Goal: Information Seeking & Learning: Find specific page/section

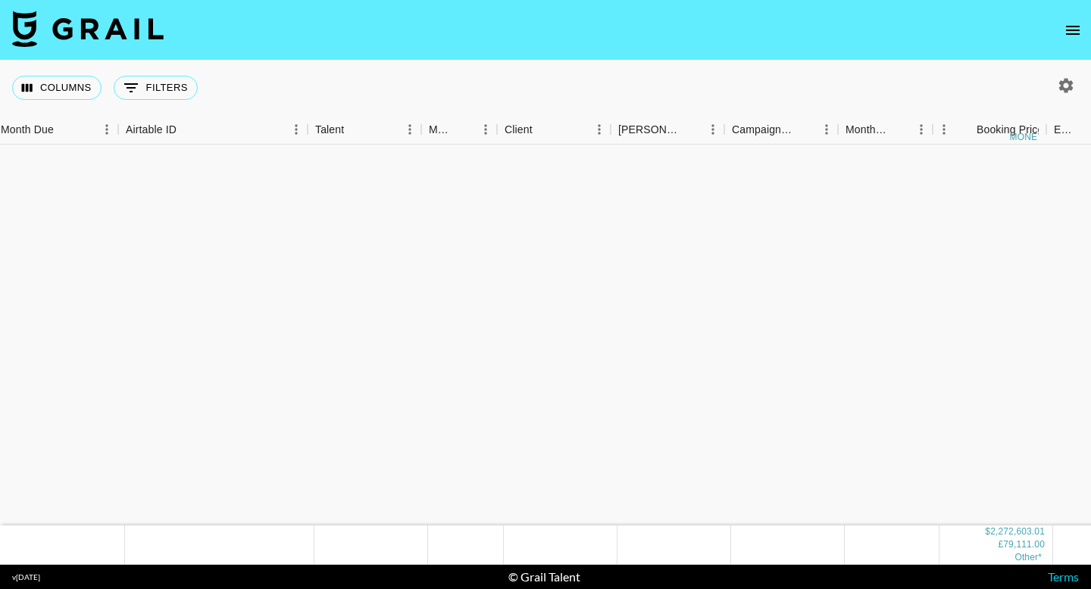
scroll to position [1397, 7]
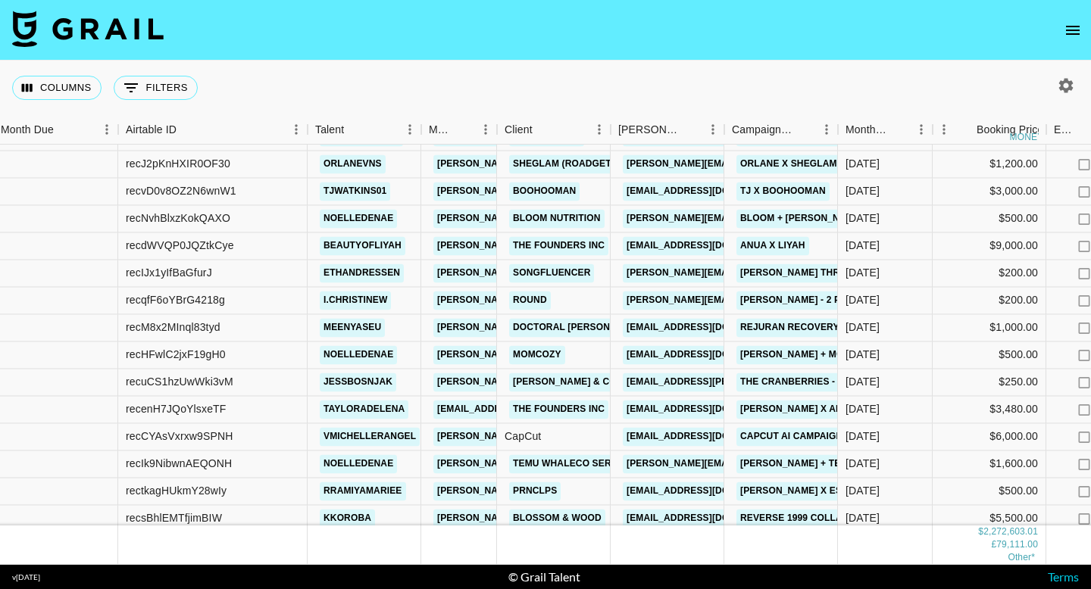
click at [1068, 86] on icon "button" at bounding box center [1066, 86] width 18 height 18
select select "[DATE]"
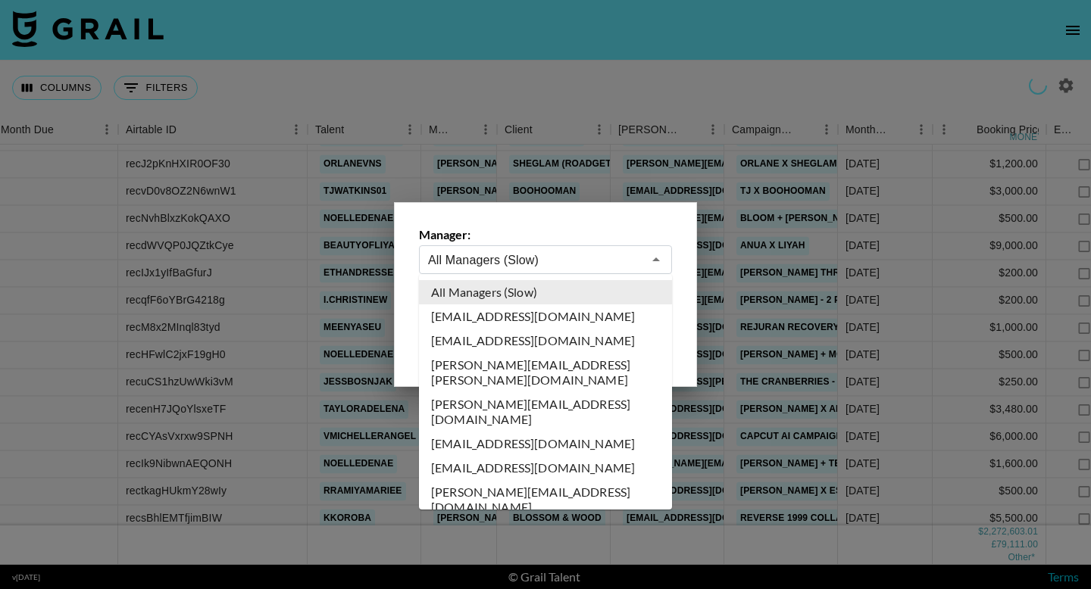
click at [530, 258] on input "All Managers (Slow)" at bounding box center [535, 260] width 214 height 17
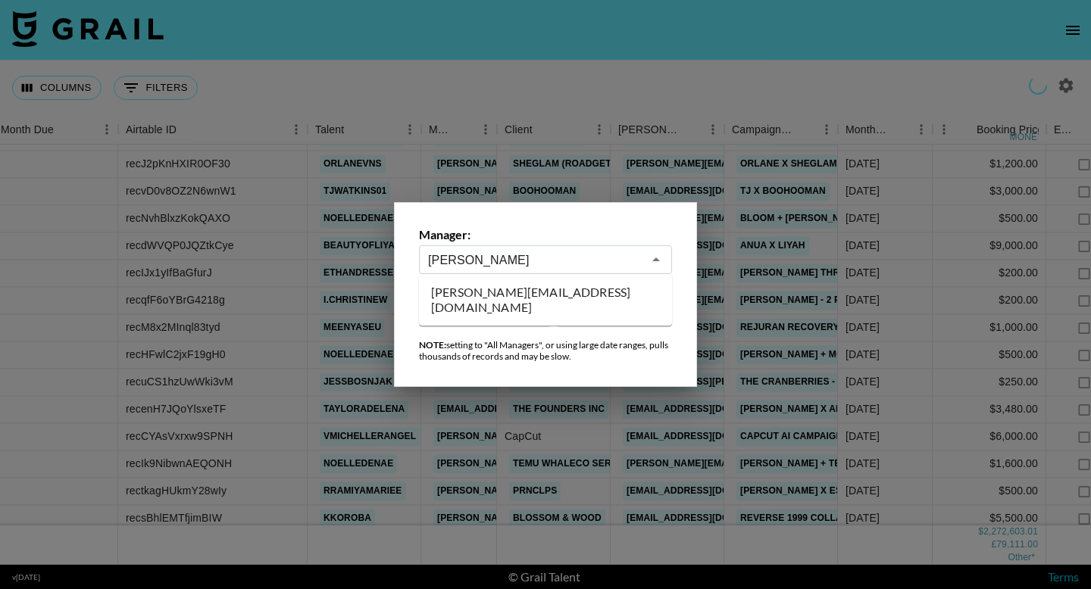
click at [508, 296] on li "[PERSON_NAME][EMAIL_ADDRESS][DOMAIN_NAME]" at bounding box center [545, 299] width 253 height 39
type input "[PERSON_NAME][EMAIL_ADDRESS][DOMAIN_NAME]"
click at [470, 67] on div at bounding box center [545, 294] width 1091 height 589
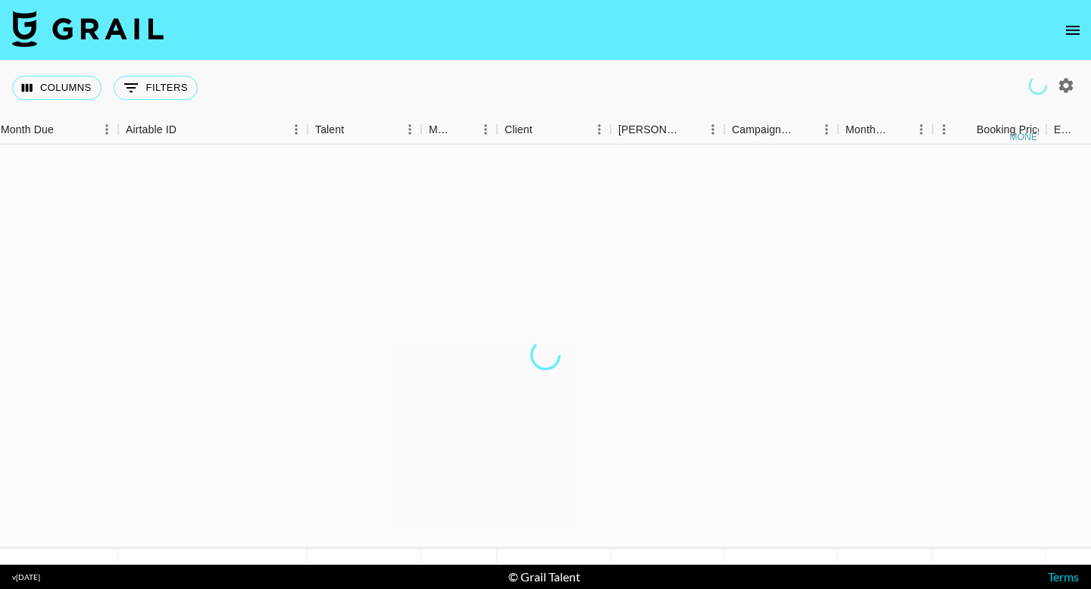
scroll to position [0, 7]
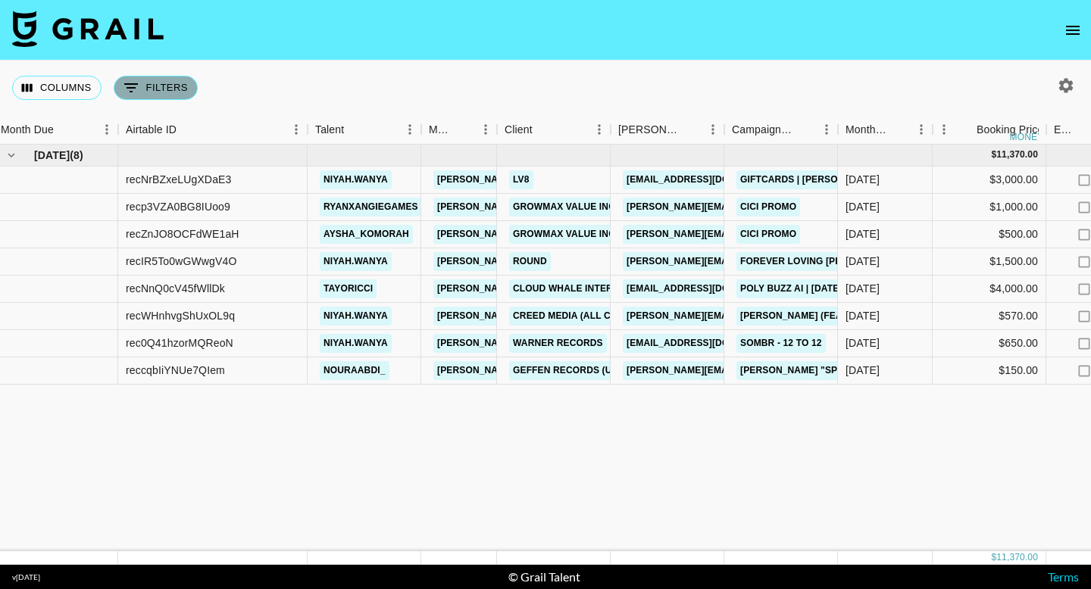
click at [148, 91] on button "0 Filters" at bounding box center [156, 88] width 84 height 24
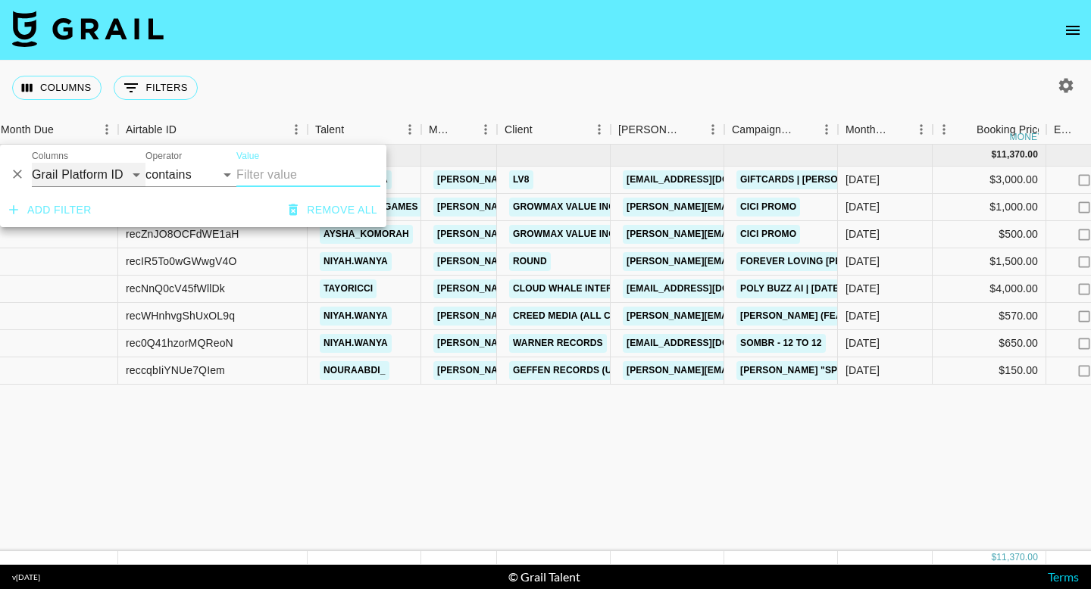
click at [97, 174] on select "Grail Platform ID Airtable ID Talent Manager Client [PERSON_NAME] Campaign (Typ…" at bounding box center [89, 175] width 114 height 24
select select "talentName"
click at [252, 177] on input "Value" at bounding box center [308, 175] width 144 height 24
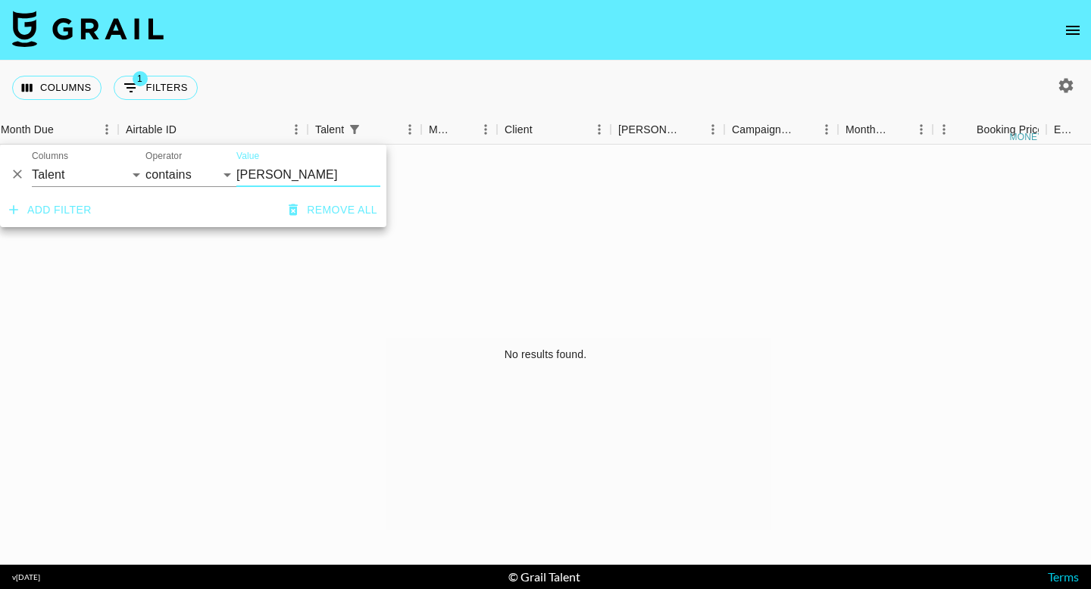
type input "[PERSON_NAME]"
click at [412, 72] on div "Columns 1 Filters + Booking" at bounding box center [545, 88] width 1091 height 55
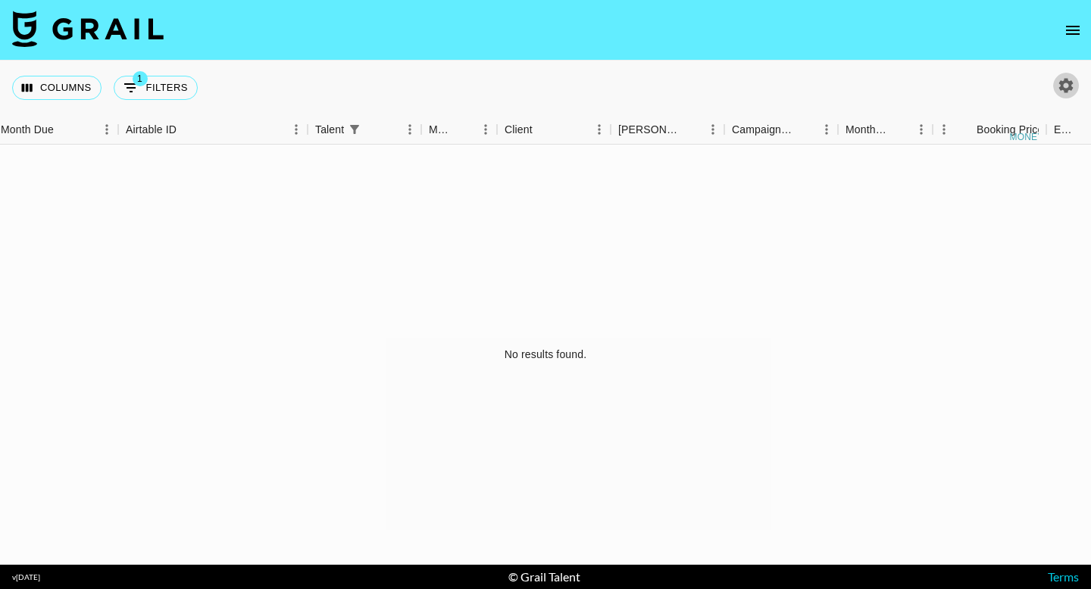
click at [1060, 85] on icon "button" at bounding box center [1066, 86] width 18 height 18
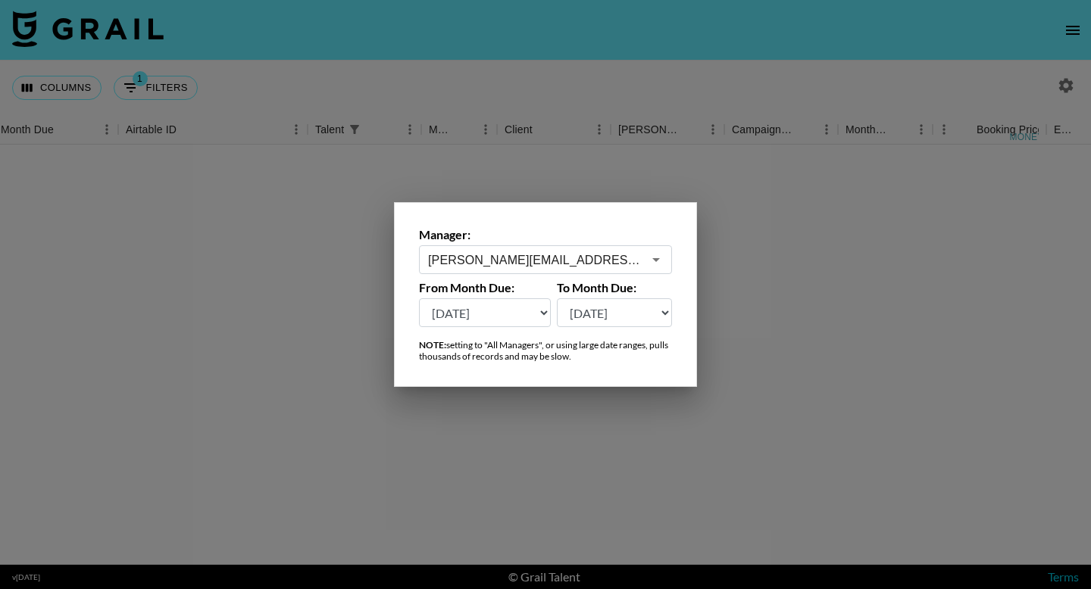
click at [499, 315] on select "[DATE] [DATE] '[DATE] May '[DATE] Mar '[DATE] Jan '[DATE] Nov '[DATE] Sep '[DAT…" at bounding box center [485, 313] width 132 height 29
select select "[DATE]"
click at [421, 72] on div at bounding box center [545, 294] width 1091 height 589
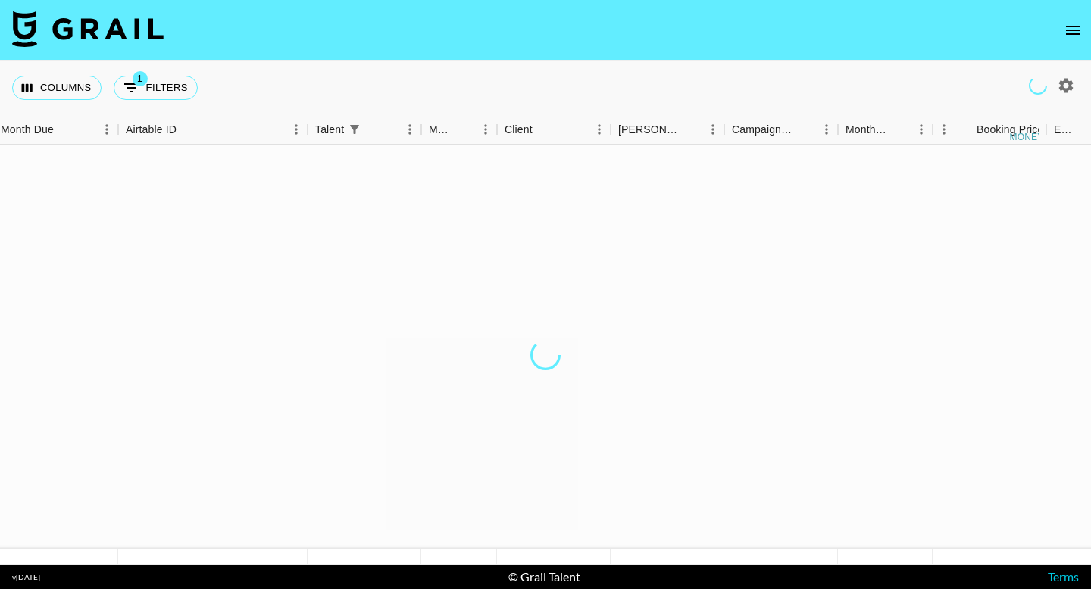
click at [299, 74] on div "Columns 1 Filters + Booking" at bounding box center [545, 88] width 1091 height 55
click at [358, 77] on div "Columns 1 Filters + Booking" at bounding box center [545, 88] width 1091 height 55
click at [260, 92] on div "Columns 1 Filters + Booking" at bounding box center [545, 88] width 1091 height 55
click at [292, 77] on div "Columns 1 Filters + Booking" at bounding box center [545, 88] width 1091 height 55
click at [352, 94] on div "Columns 1 Filters + Booking" at bounding box center [545, 88] width 1091 height 55
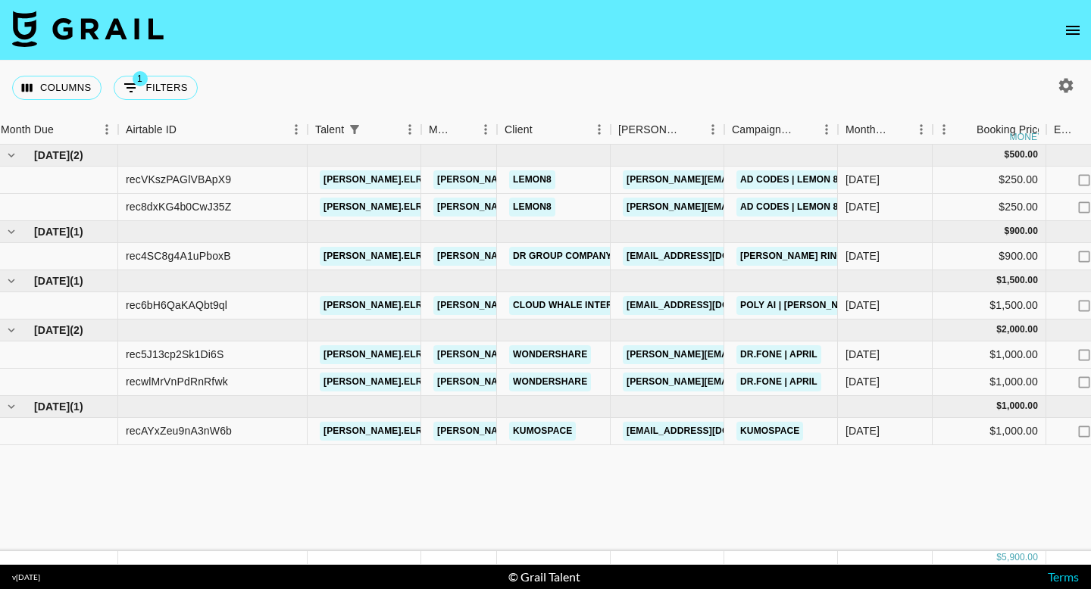
click at [499, 114] on div "Columns 1 Filters + Booking" at bounding box center [545, 88] width 1091 height 55
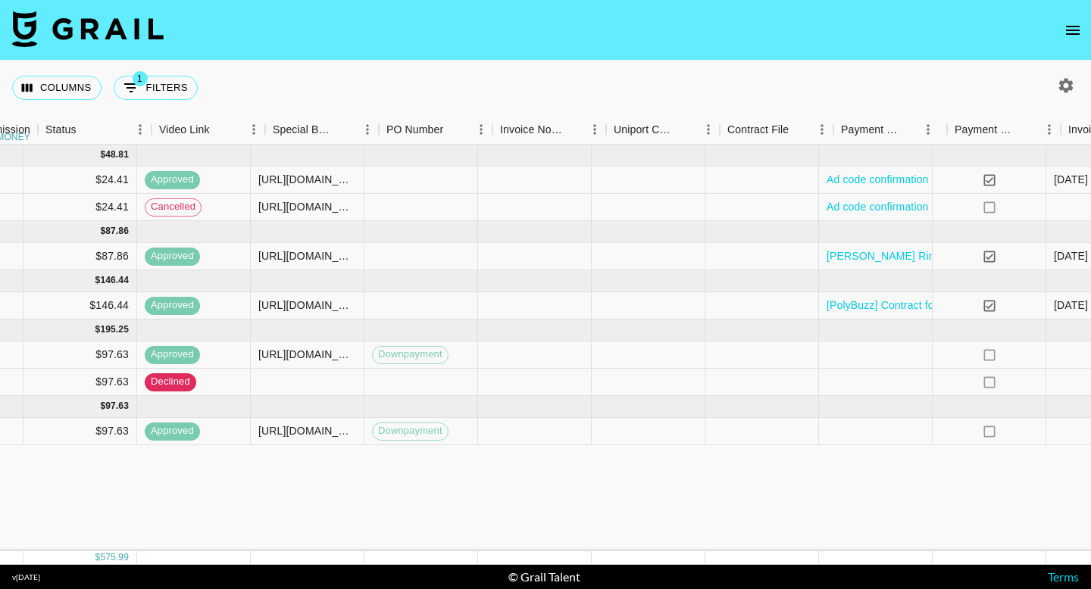
scroll to position [0, 1349]
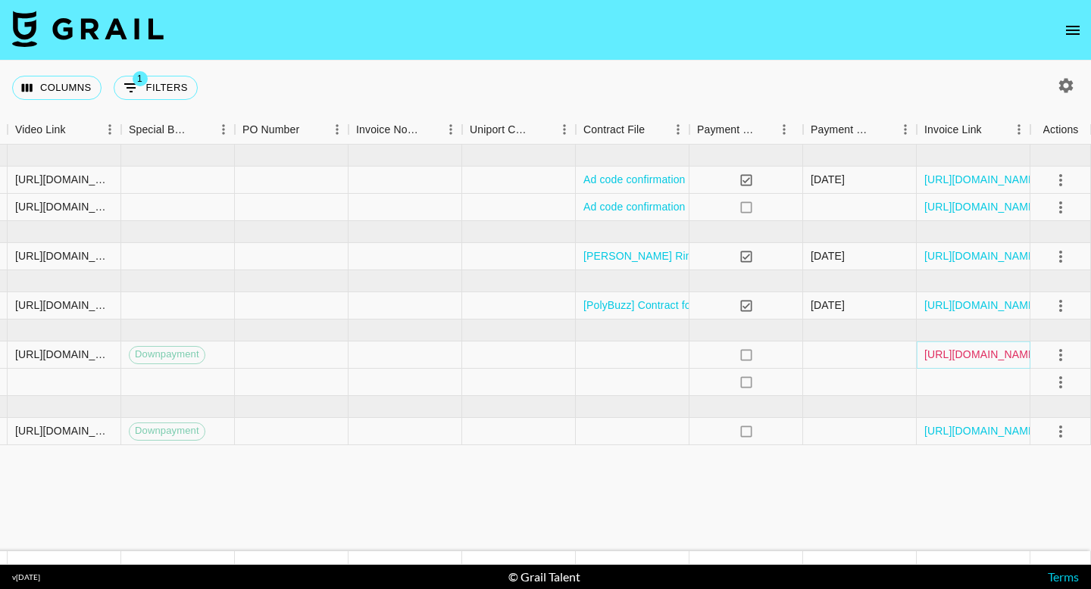
click at [955, 356] on link "[URL][DOMAIN_NAME]" at bounding box center [981, 354] width 114 height 15
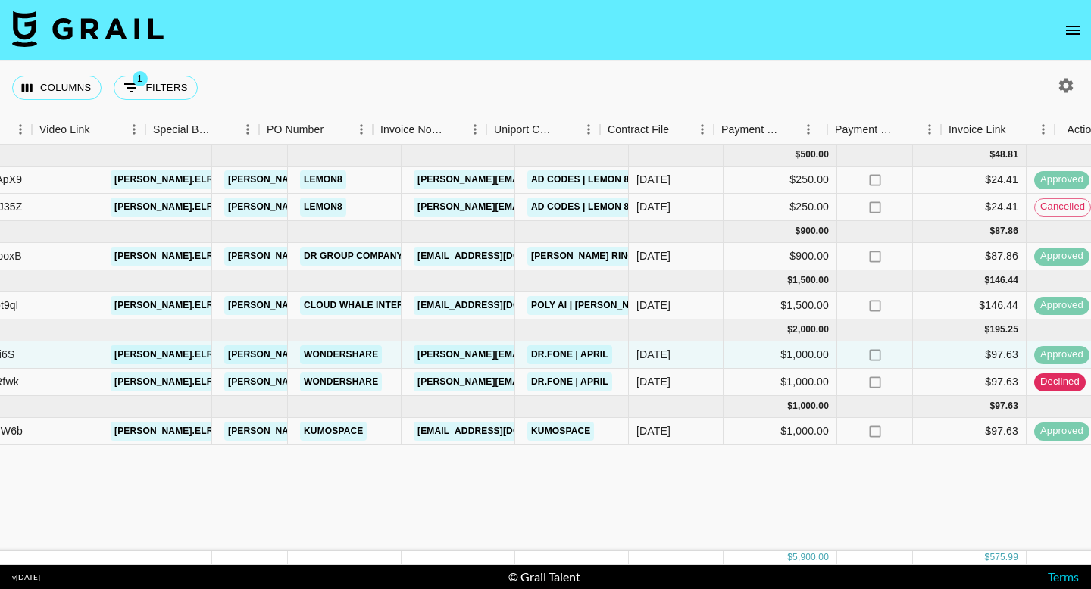
scroll to position [0, 1324]
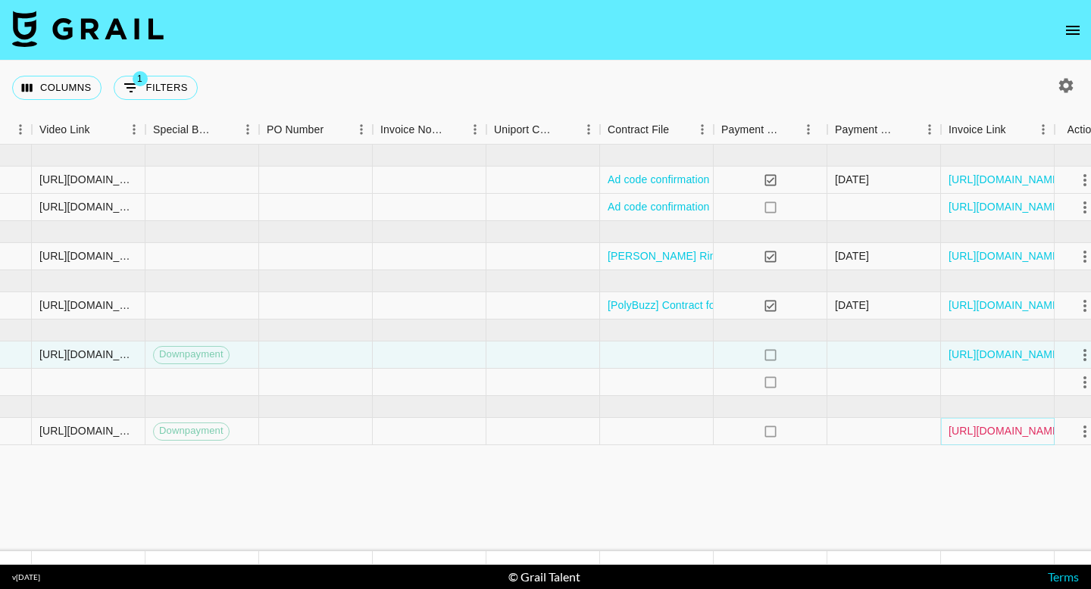
click at [977, 433] on link "[URL][DOMAIN_NAME]" at bounding box center [1006, 431] width 114 height 15
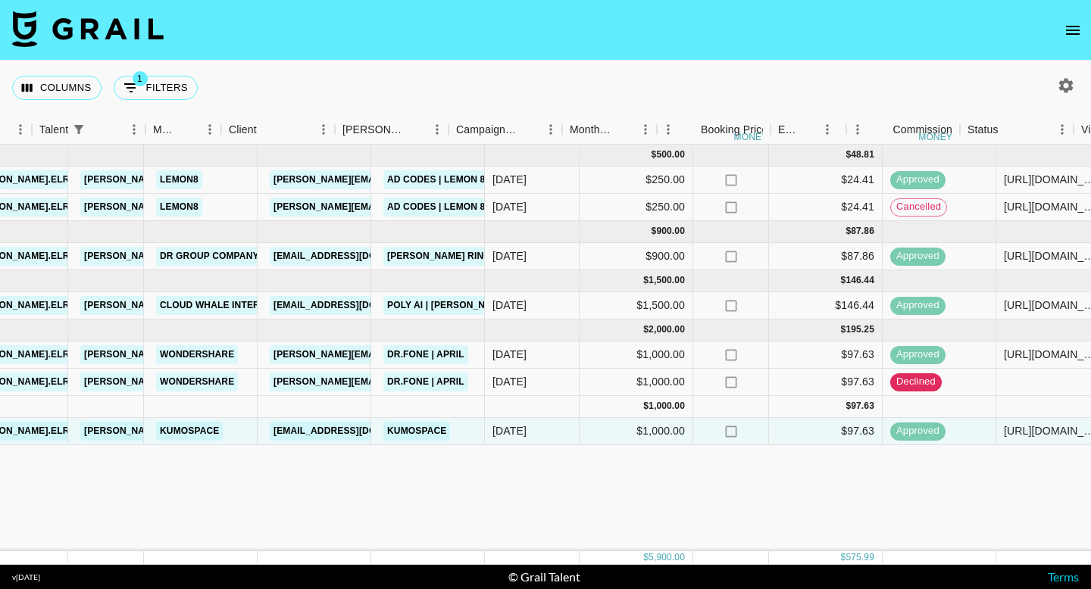
scroll to position [0, 249]
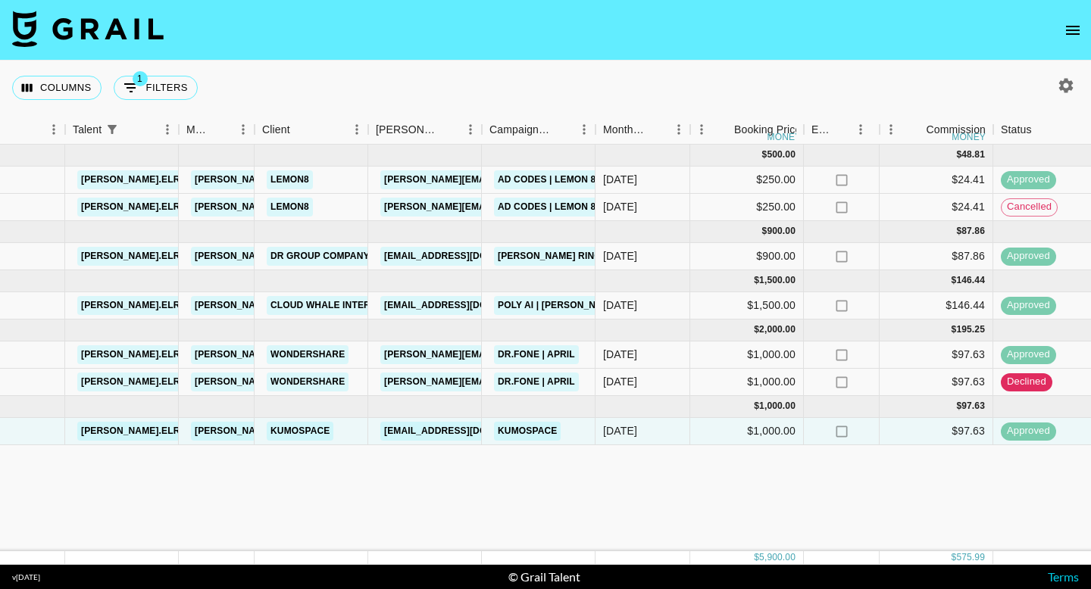
click at [135, 79] on span "1" at bounding box center [140, 78] width 15 height 15
click at [156, 87] on button "1 Filters" at bounding box center [156, 88] width 84 height 24
click at [252, 76] on div "Columns 1 Filters + Booking" at bounding box center [545, 88] width 1091 height 55
click at [273, 80] on div "Columns 1 Filters + Booking" at bounding box center [545, 88] width 1091 height 55
click at [238, 82] on div "Columns 1 Filters + Booking" at bounding box center [545, 88] width 1091 height 55
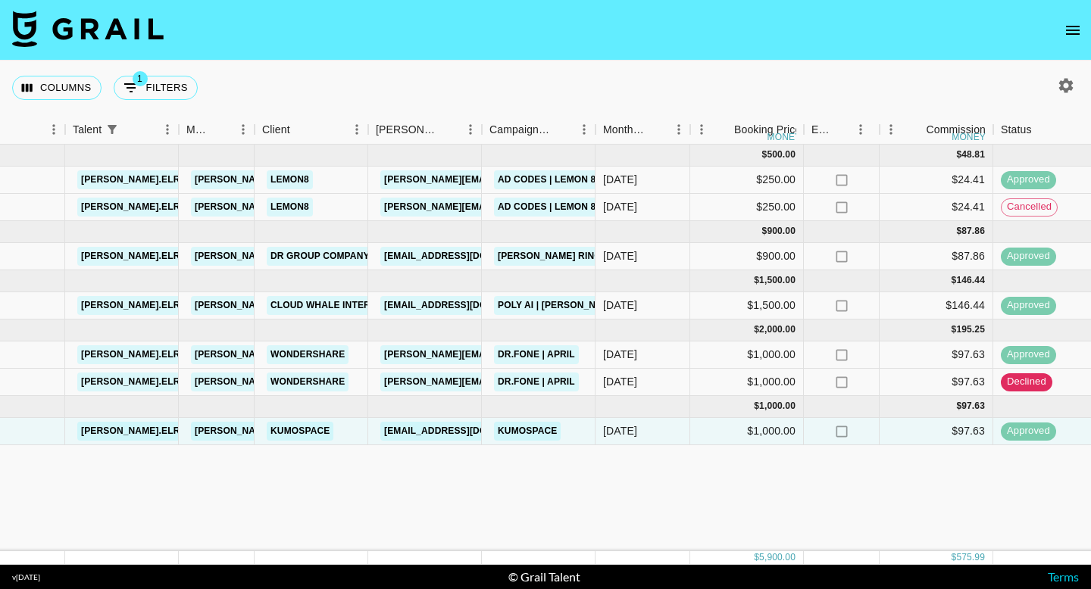
select select "talentName"
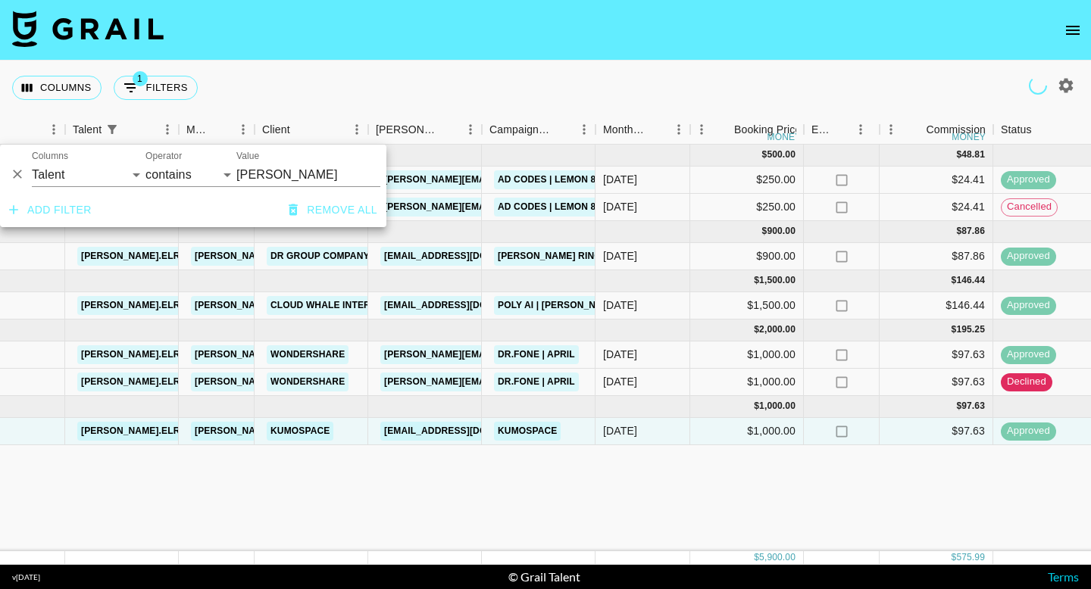
click at [262, 178] on input "[PERSON_NAME]" at bounding box center [308, 175] width 144 height 24
click at [261, 174] on input "[PERSON_NAME] AN" at bounding box center [300, 175] width 129 height 24
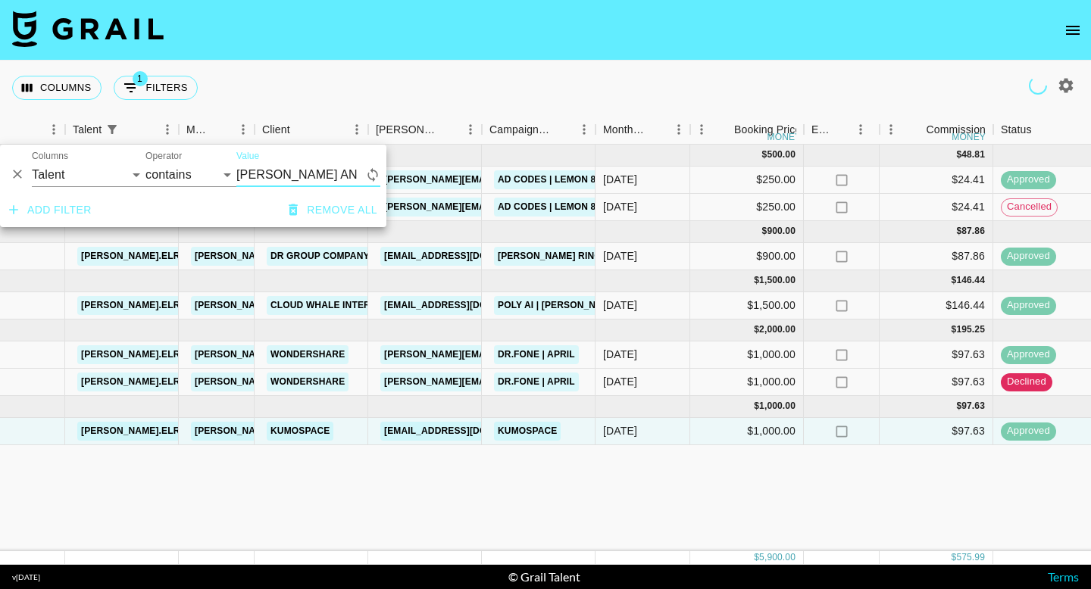
click at [261, 174] on input "[PERSON_NAME] AN" at bounding box center [300, 175] width 129 height 24
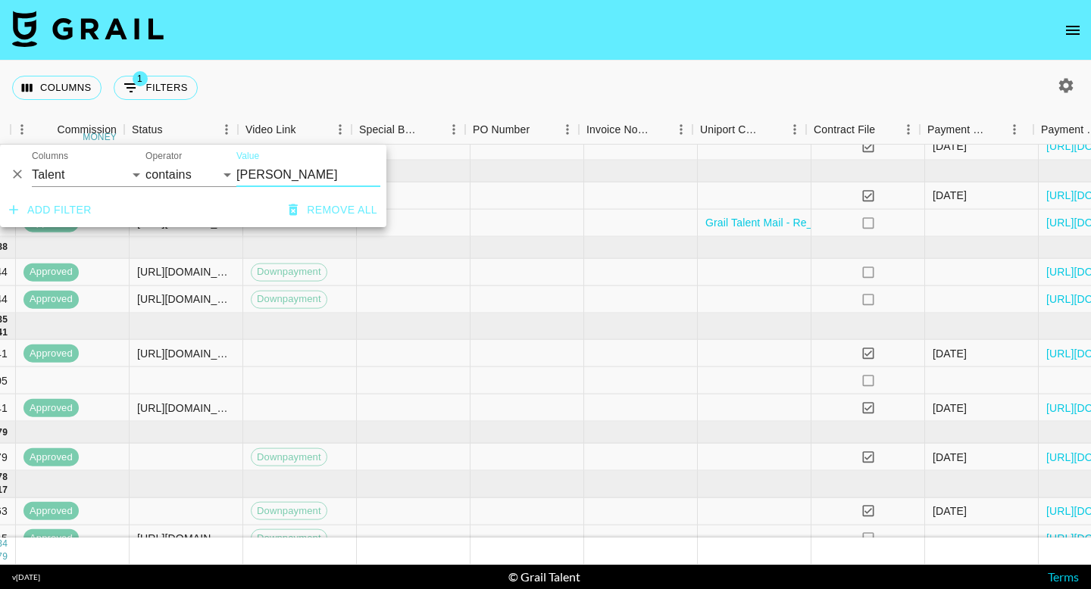
scroll to position [278, 1349]
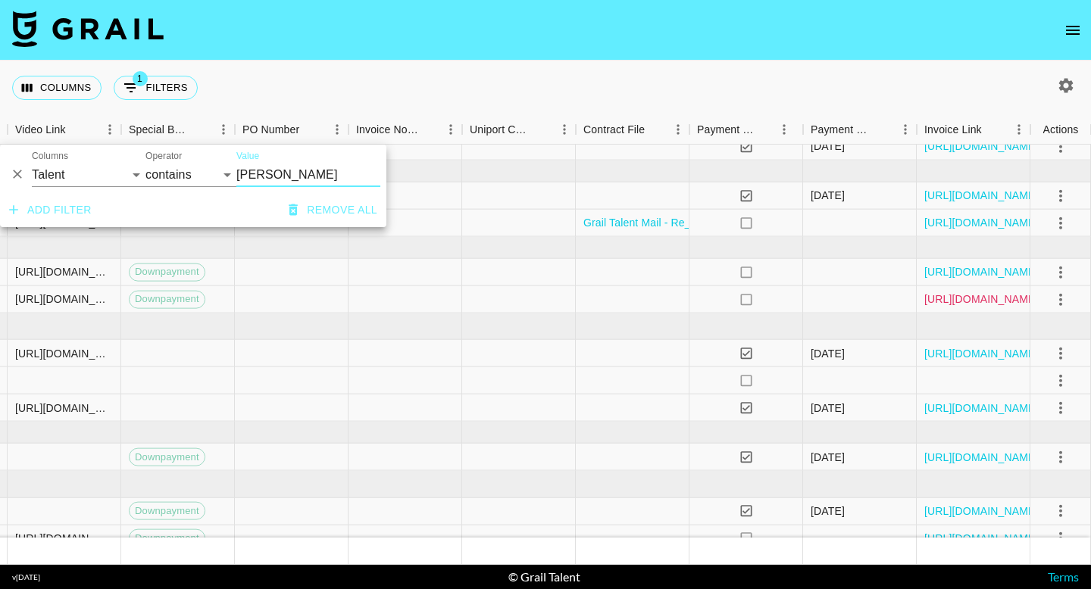
type input "[PERSON_NAME]"
click at [970, 301] on link "[URL][DOMAIN_NAME]" at bounding box center [981, 299] width 114 height 15
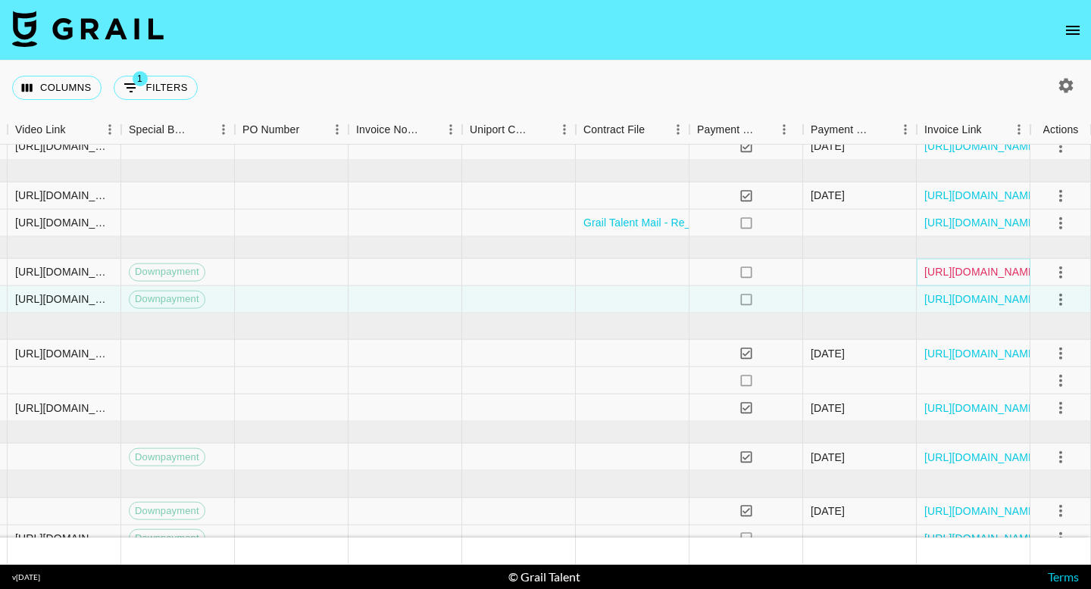
click at [966, 274] on link "[URL][DOMAIN_NAME]" at bounding box center [981, 271] width 114 height 15
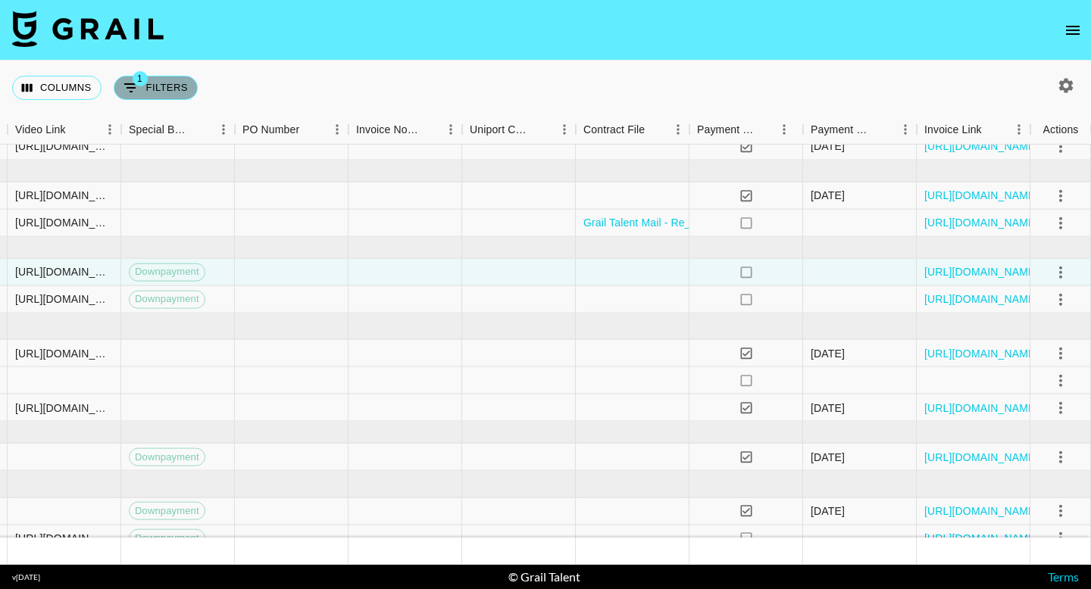
click at [168, 83] on button "1 Filters" at bounding box center [156, 88] width 84 height 24
select select "talentName"
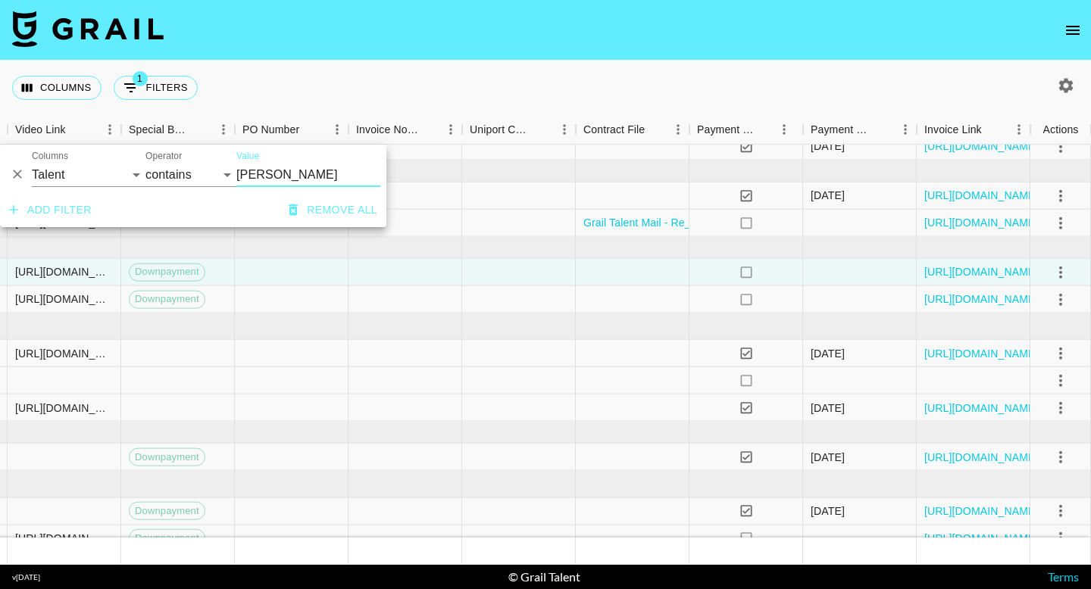
click at [265, 175] on input "[PERSON_NAME]" at bounding box center [308, 175] width 144 height 24
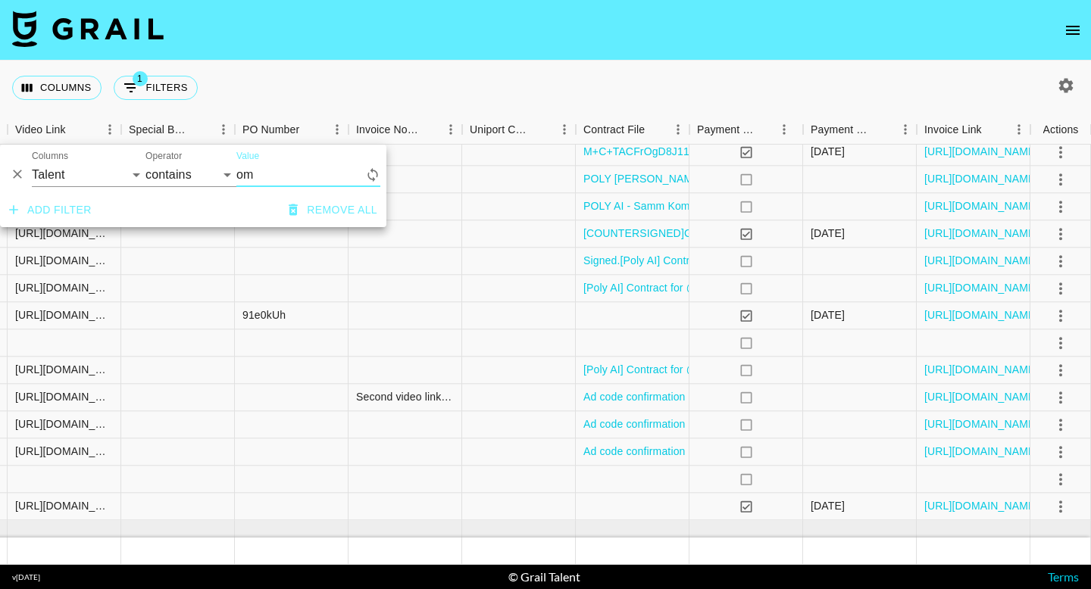
type input "o"
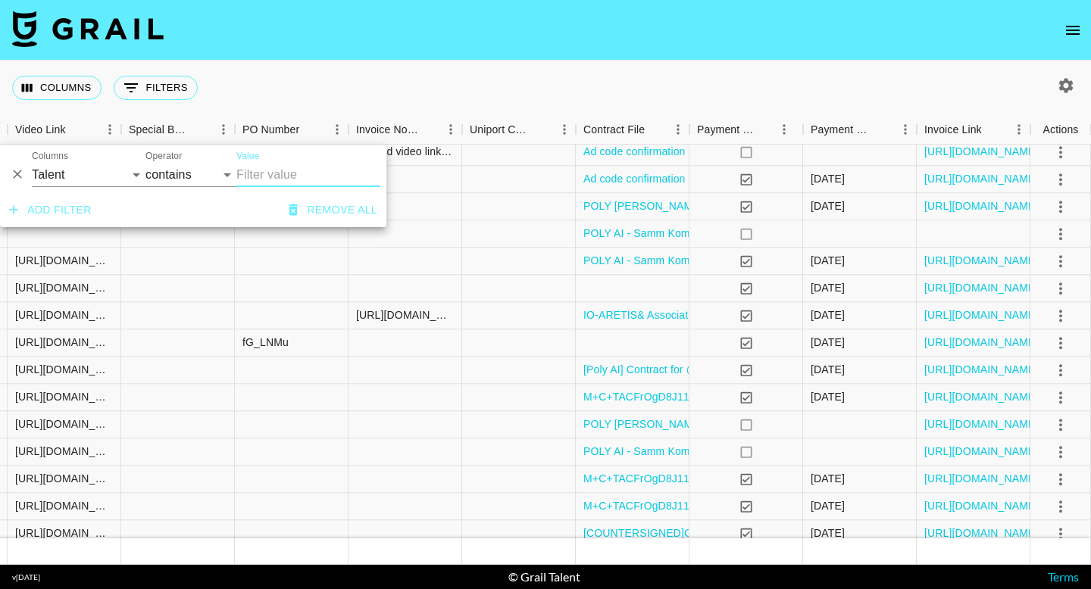
click at [253, 187] on div "And Or Columns Grail Platform ID Airtable ID Talent Manager Client [PERSON_NAME…" at bounding box center [193, 169] width 386 height 48
click at [253, 173] on input "Value" at bounding box center [308, 175] width 144 height 24
click at [274, 174] on input "Value" at bounding box center [308, 175] width 144 height 24
type input "[PERSON_NAME]"
click at [466, 85] on div "Columns 0 Filters + Booking" at bounding box center [545, 88] width 1091 height 55
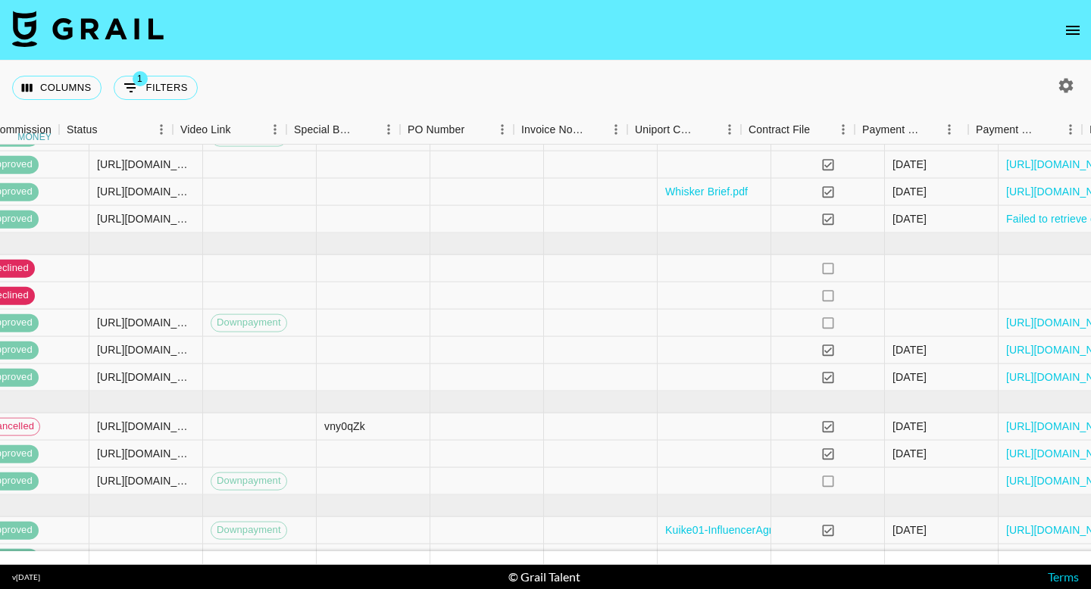
scroll to position [658, 1349]
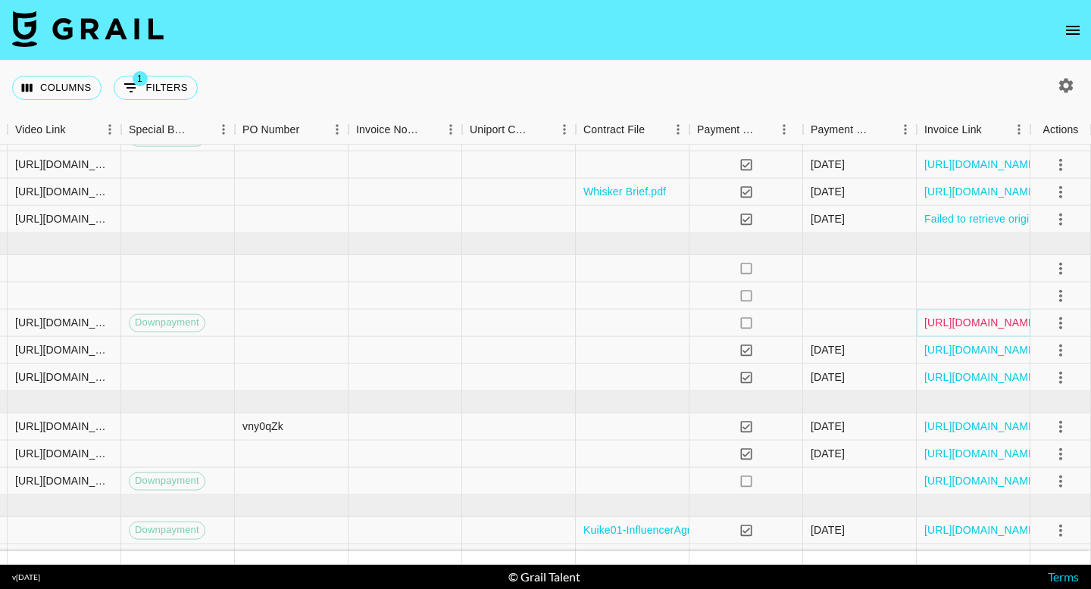
click at [948, 323] on link "[URL][DOMAIN_NAME]" at bounding box center [981, 322] width 114 height 15
